Goal: Task Accomplishment & Management: Use online tool/utility

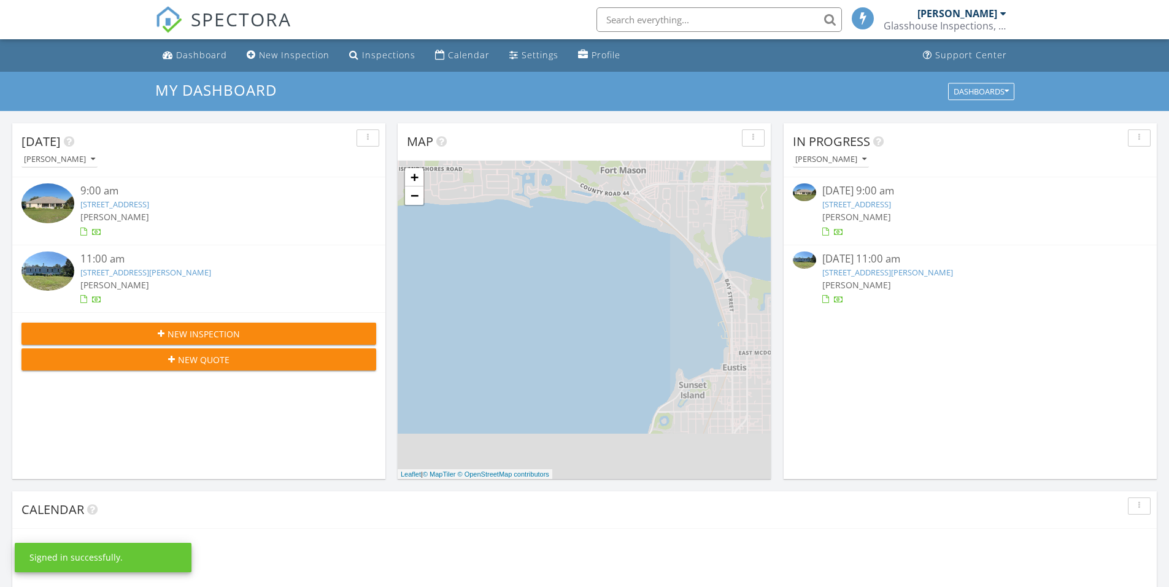
scroll to position [6, 6]
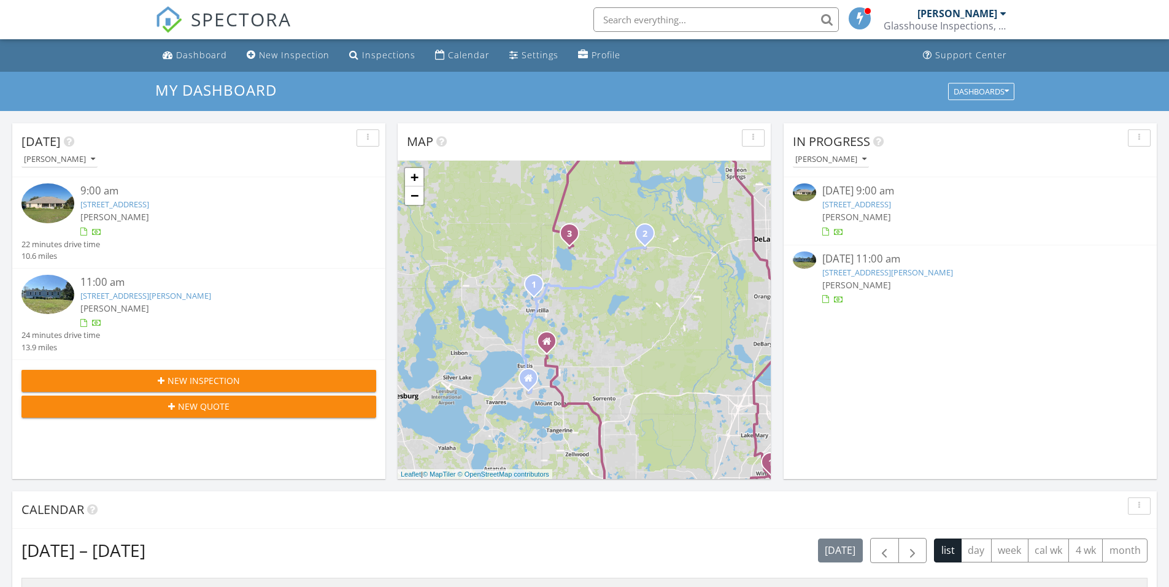
click at [149, 207] on link "17221 Peru Rd, Umatilla, FL 32784" at bounding box center [114, 204] width 69 height 11
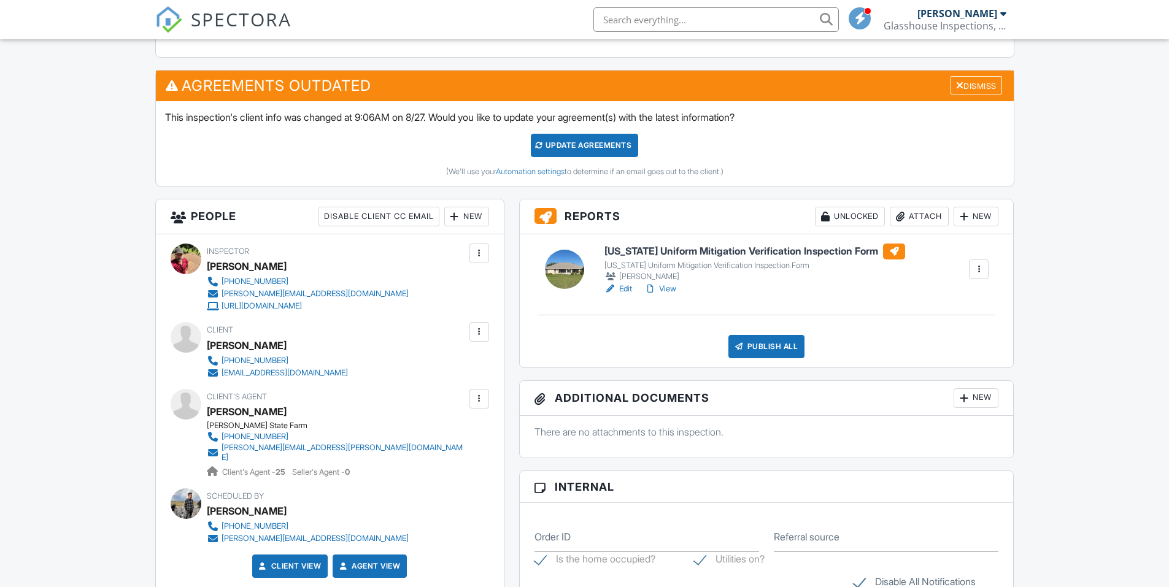
scroll to position [430, 0]
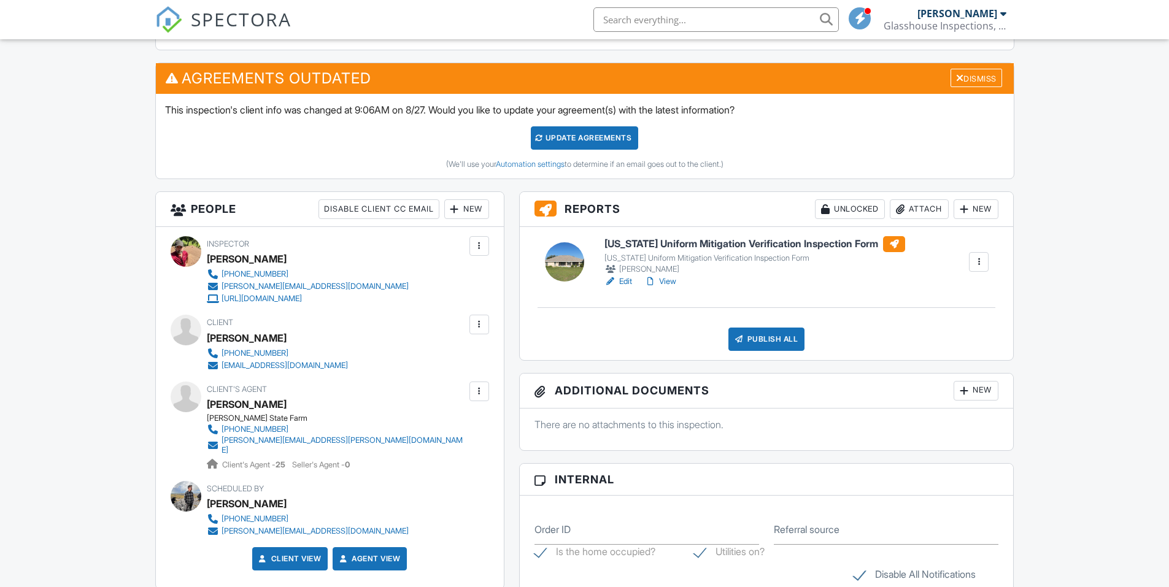
click at [829, 244] on h6 "[US_STATE] Uniform Mitigation Verification Inspection Form" at bounding box center [754, 244] width 301 height 16
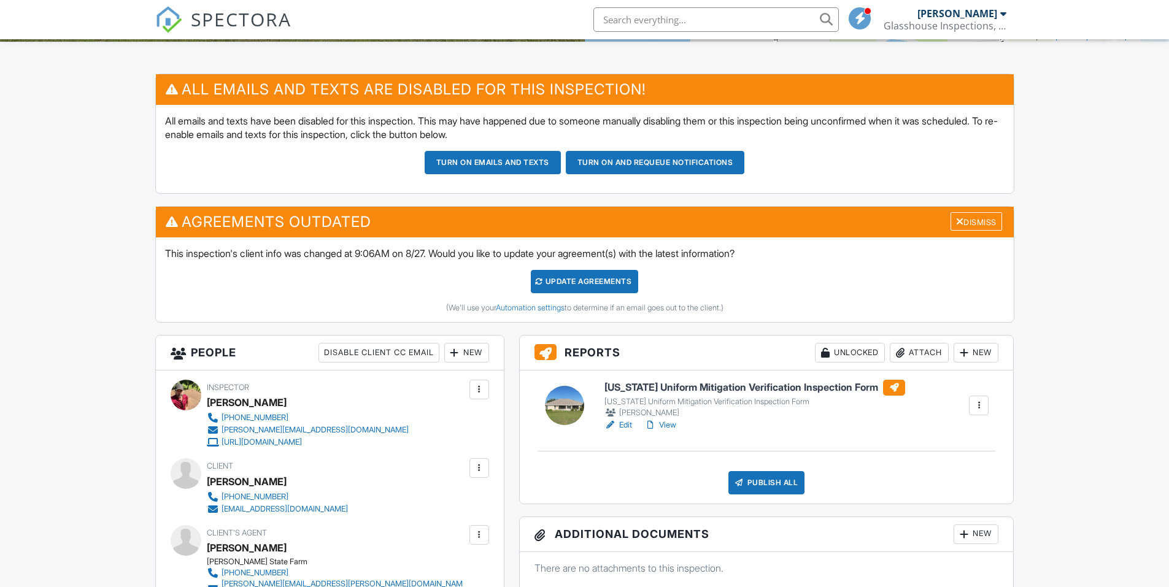
scroll to position [307, 0]
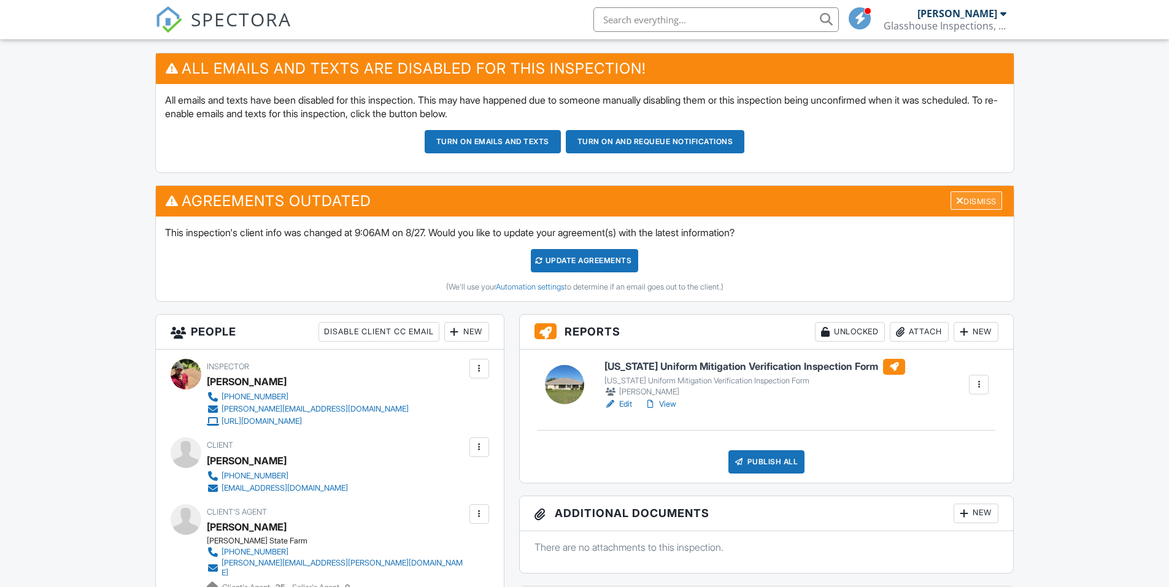
click at [952, 193] on div "Dismiss" at bounding box center [977, 200] width 52 height 19
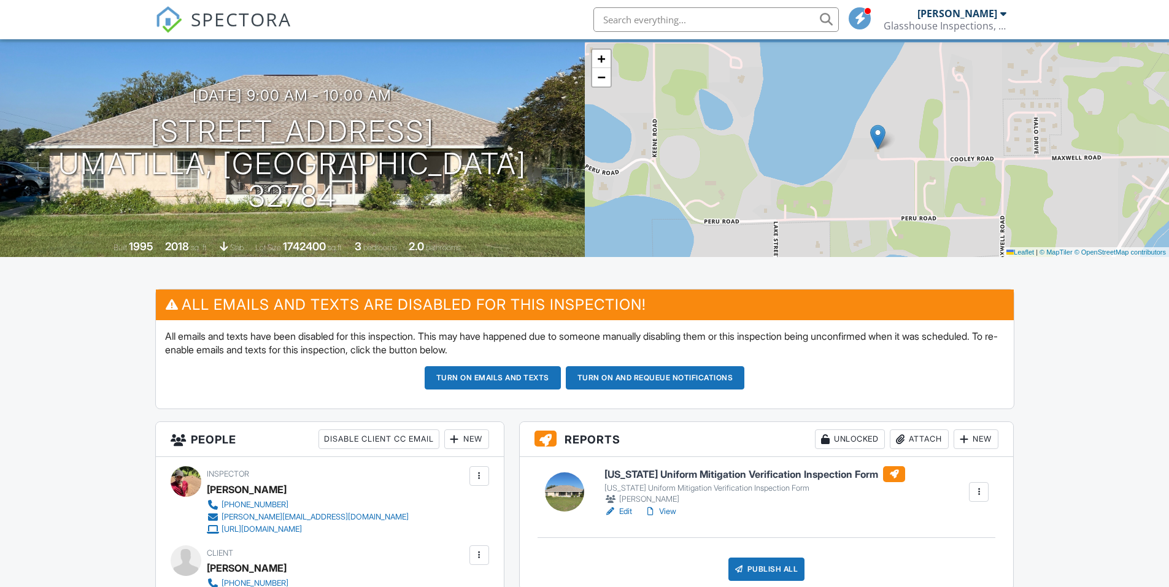
scroll to position [61, 0]
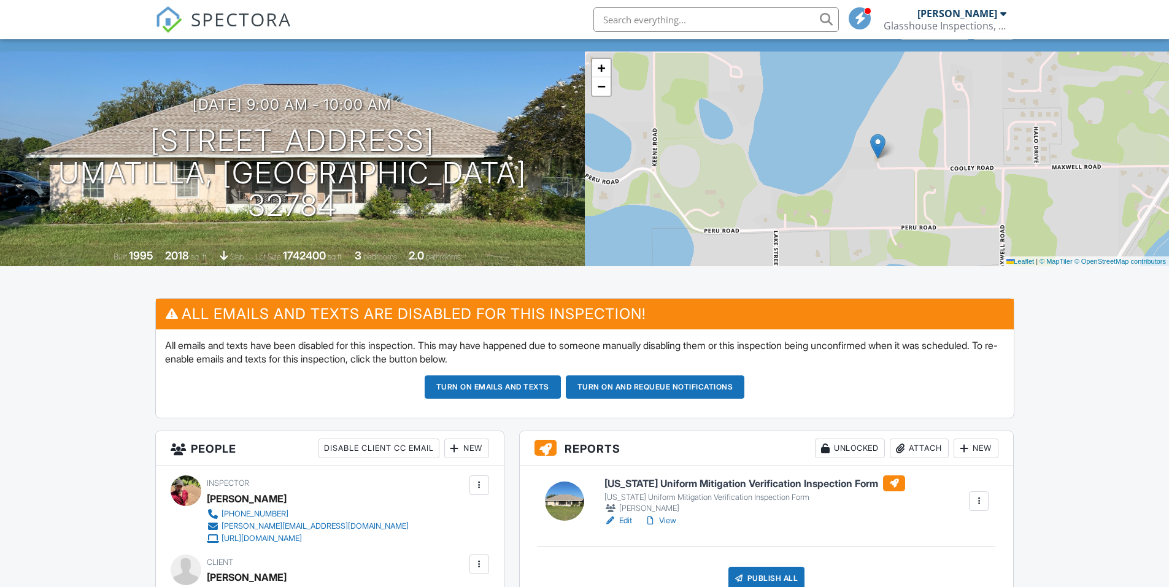
click at [486, 384] on button "Turn on emails and texts" at bounding box center [493, 387] width 136 height 23
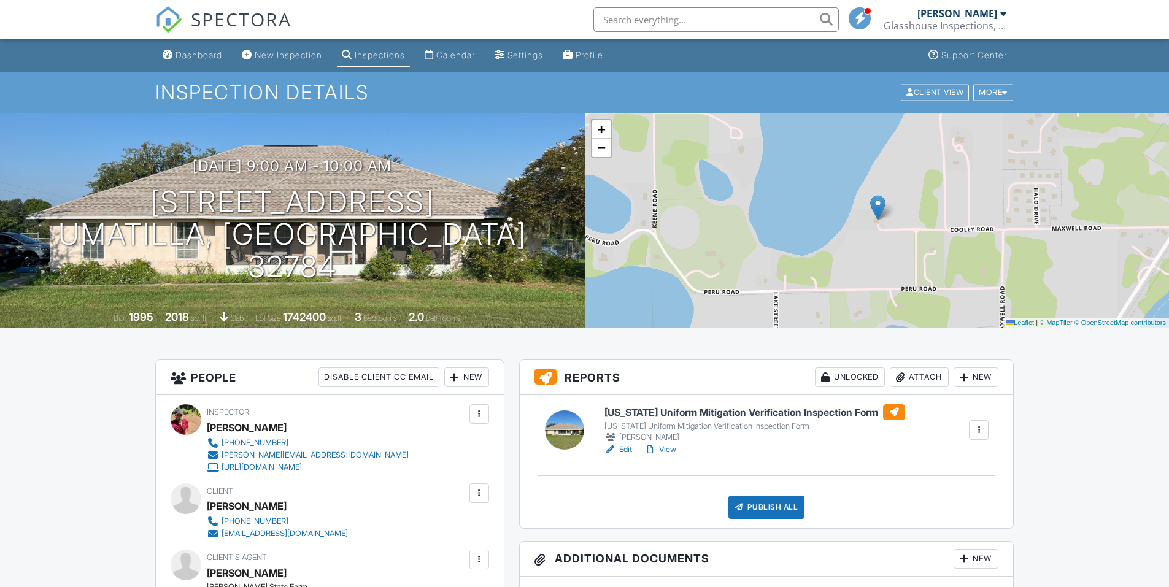
click at [257, 16] on span "SPECTORA" at bounding box center [241, 19] width 101 height 26
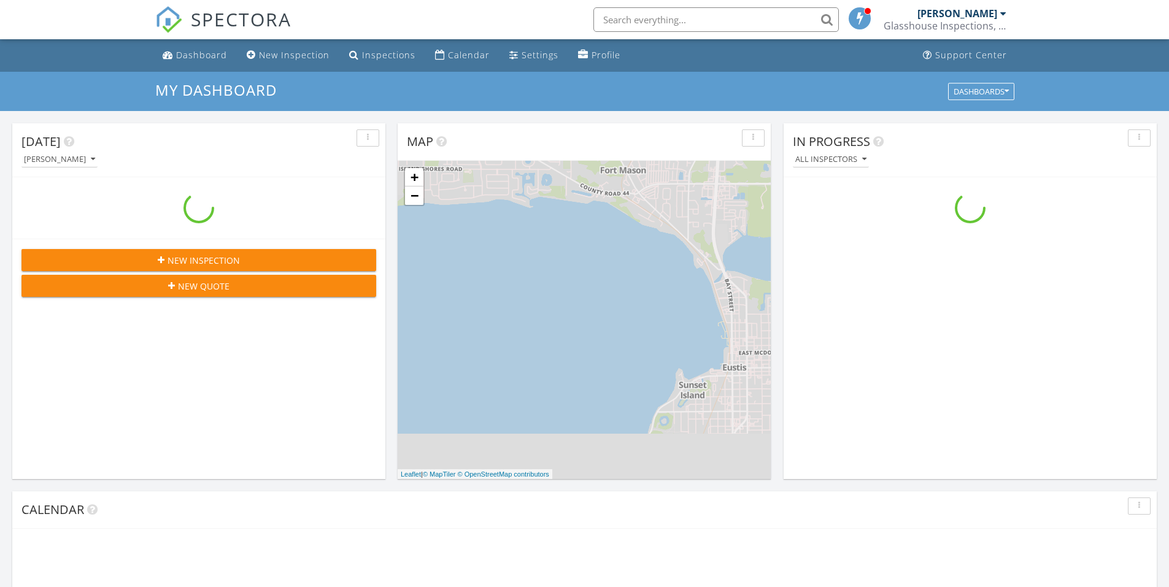
scroll to position [1136, 1188]
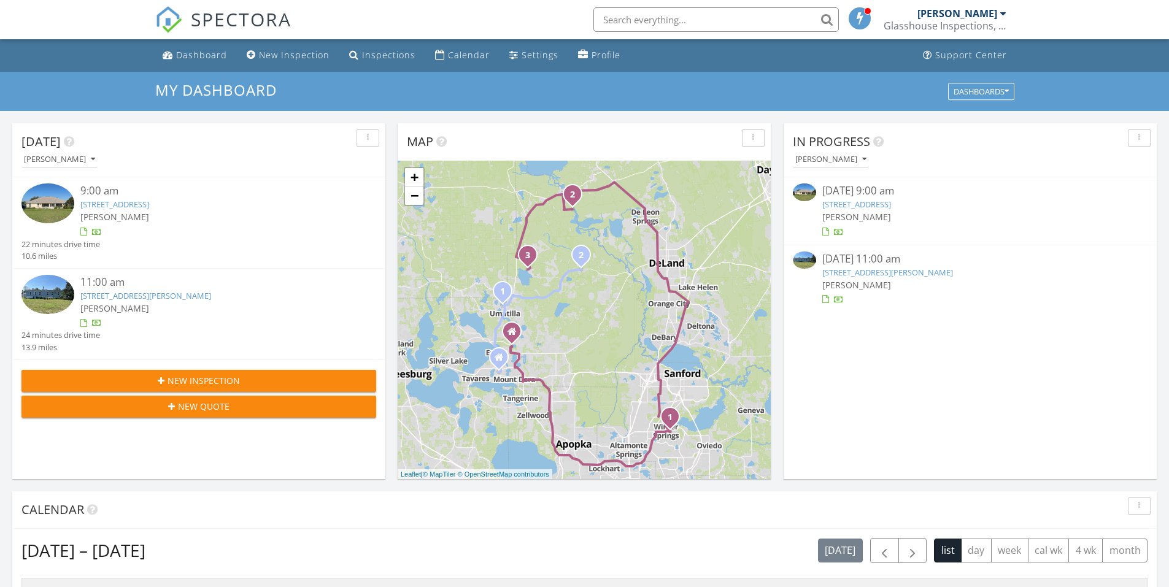
click at [168, 296] on link "27924 Co Rd 42, Paisley, FL 32767" at bounding box center [145, 295] width 131 height 11
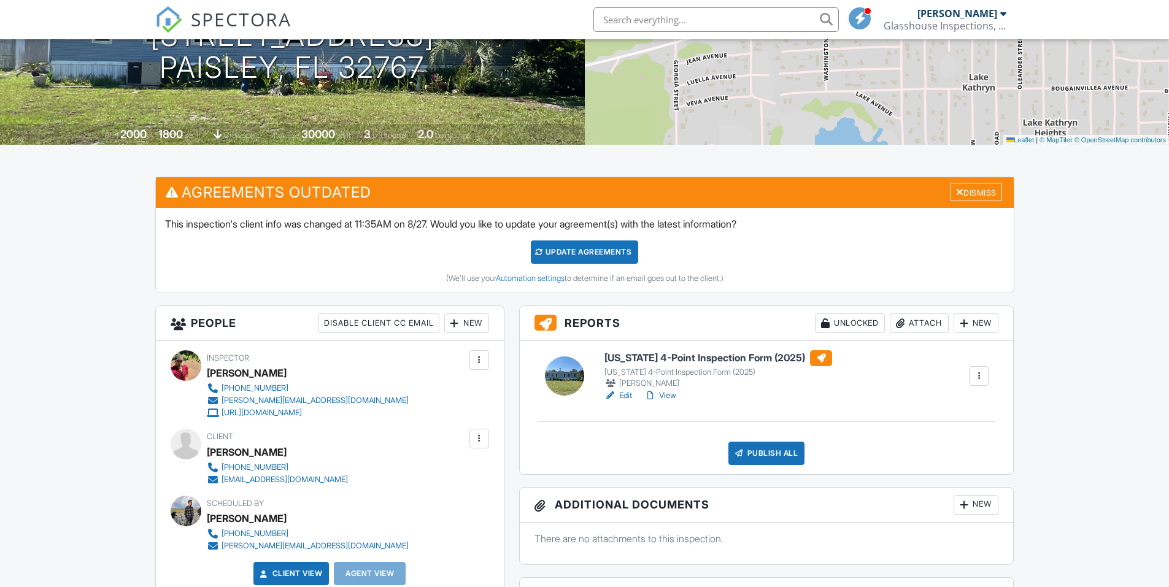
scroll to position [184, 0]
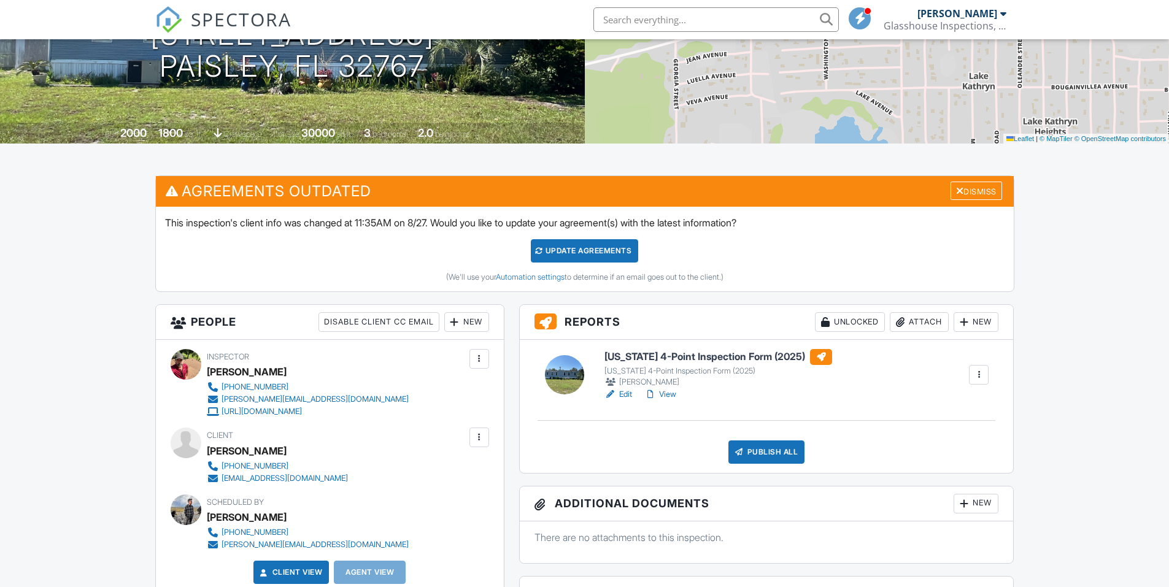
click at [764, 355] on h6 "Florida 4-Point Inspection Form (2025)" at bounding box center [718, 357] width 228 height 16
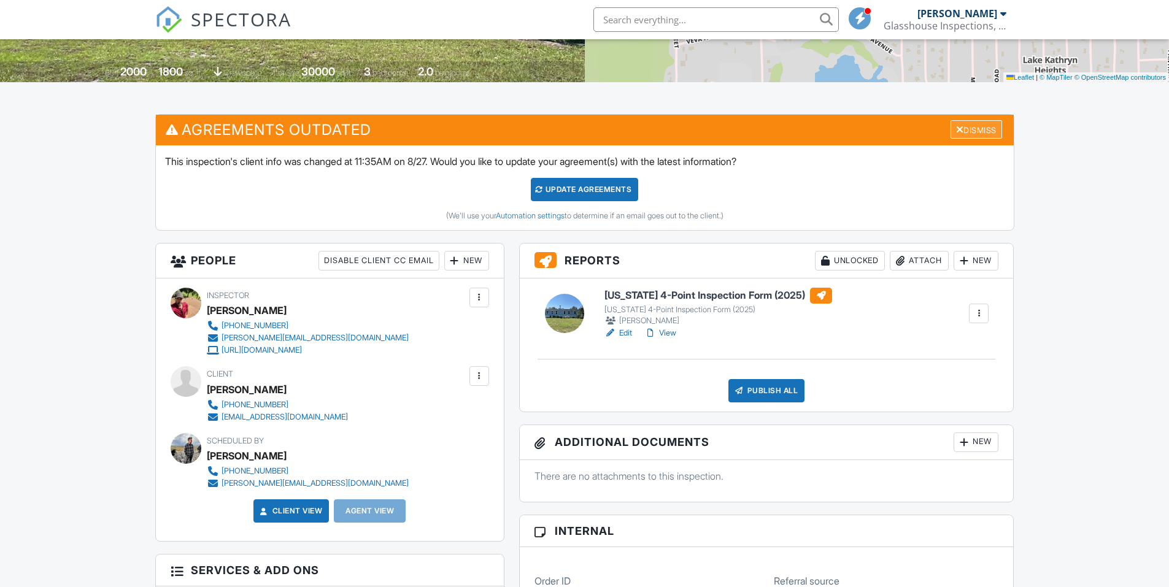
click at [951, 125] on div "Dismiss" at bounding box center [977, 129] width 52 height 19
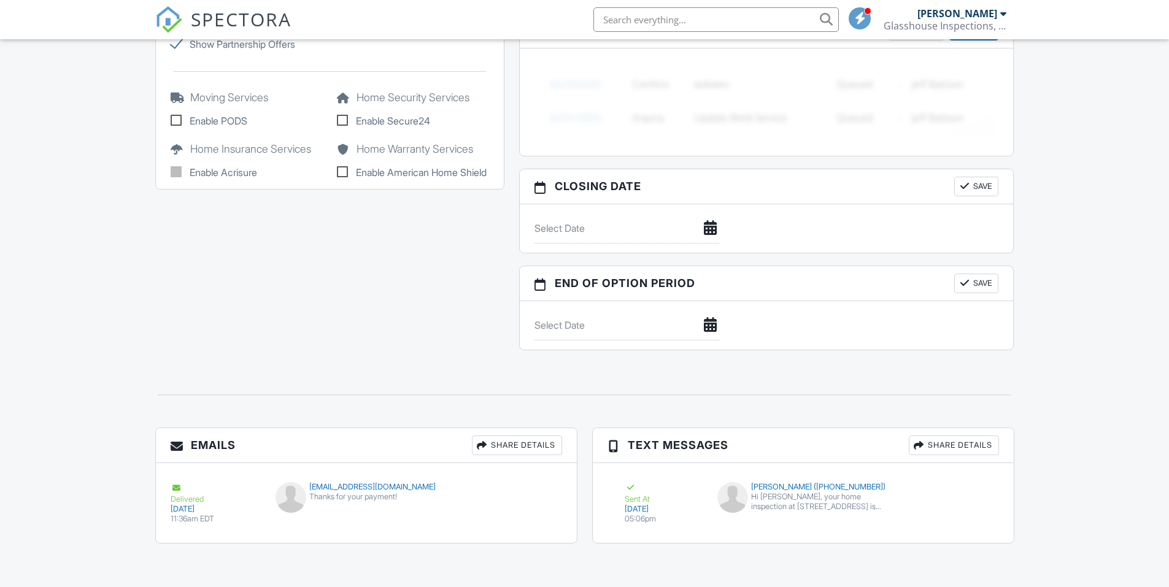
scroll to position [1017, 0]
click at [242, 20] on span "SPECTORA" at bounding box center [241, 19] width 101 height 26
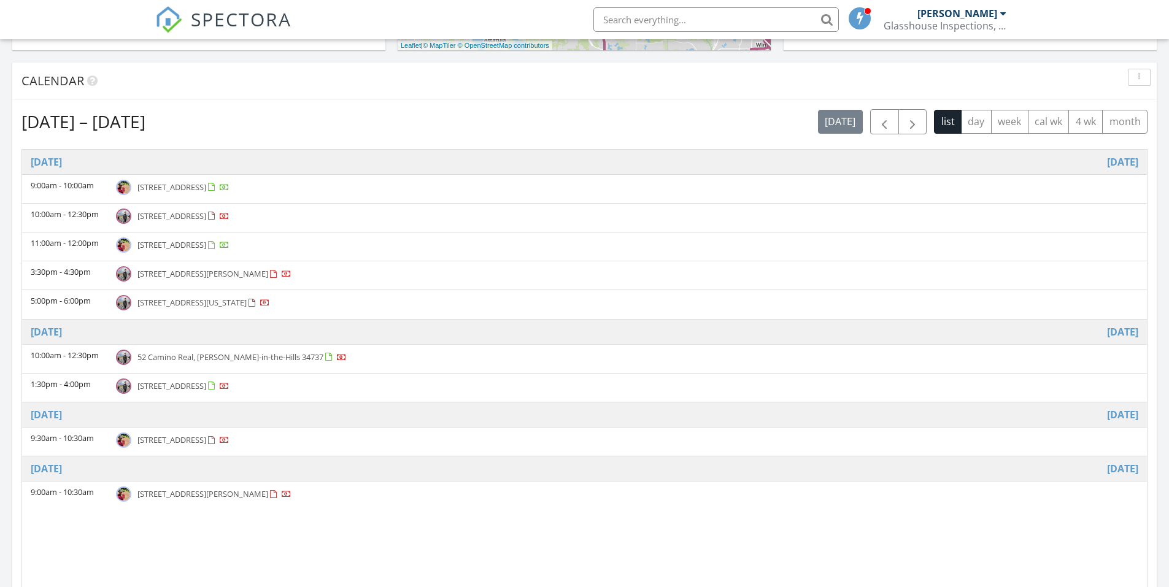
scroll to position [430, 0]
click at [218, 15] on span "SPECTORA" at bounding box center [241, 19] width 101 height 26
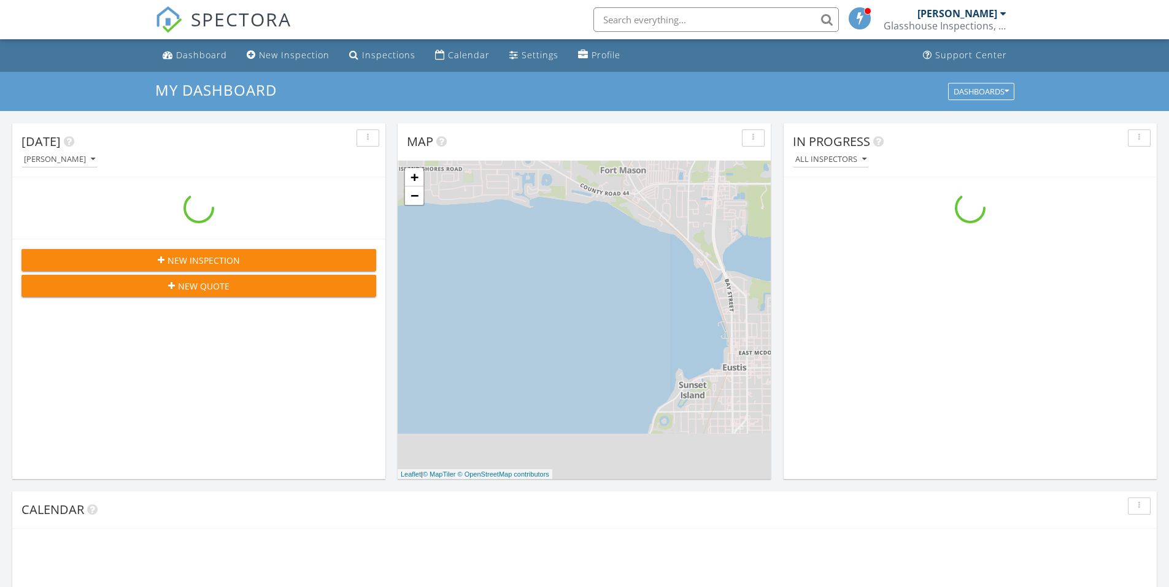
scroll to position [1136, 1188]
